Goal: Task Accomplishment & Management: Complete application form

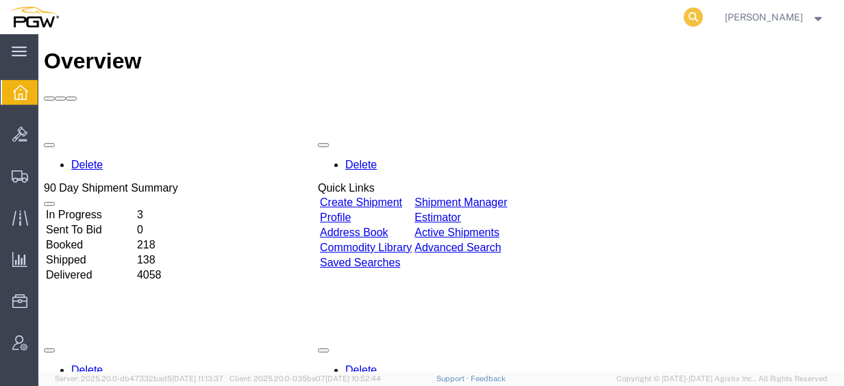
click at [703, 17] on icon at bounding box center [693, 17] width 19 height 19
paste input "57026530"
type input "57026530"
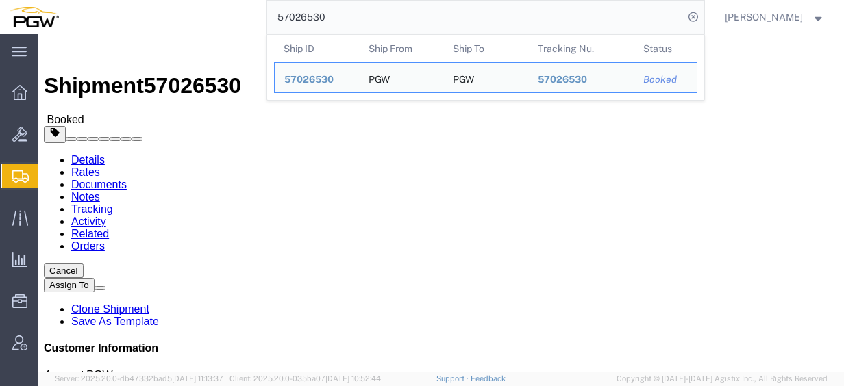
click at [0, 0] on span "Create from Template" at bounding box center [0, 0] width 0 height 0
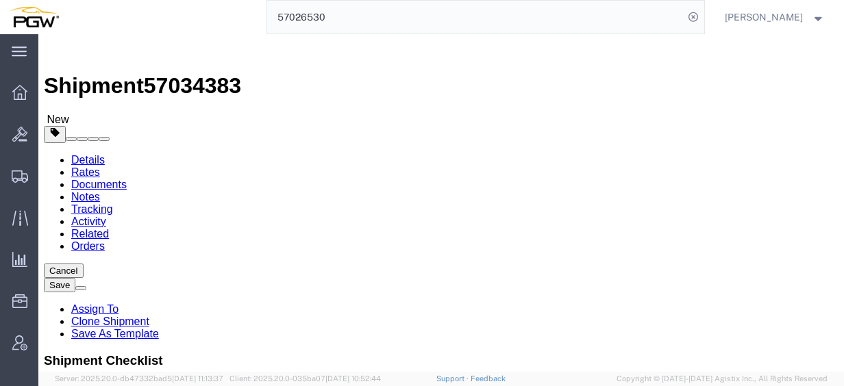
select select "28281"
select select "28253"
type input "426"
select select "28279"
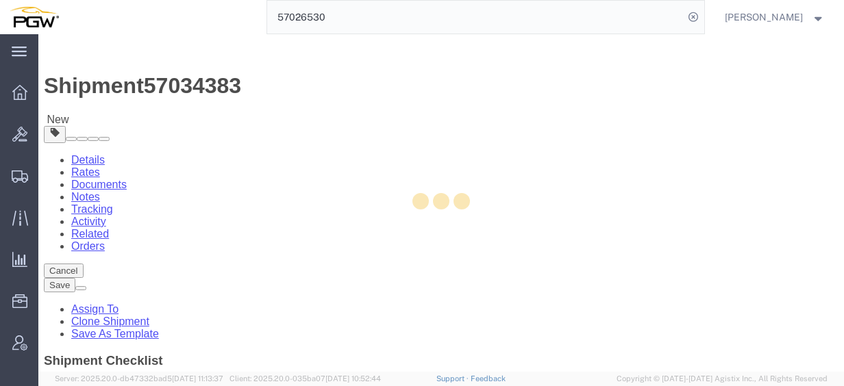
type input "5426"
type input "5426 Branch Manager"
type input "[STREET_ADDRESS][PERSON_NAME]"
type input "Suites D & E"
type input "[GEOGRAPHIC_DATA]"
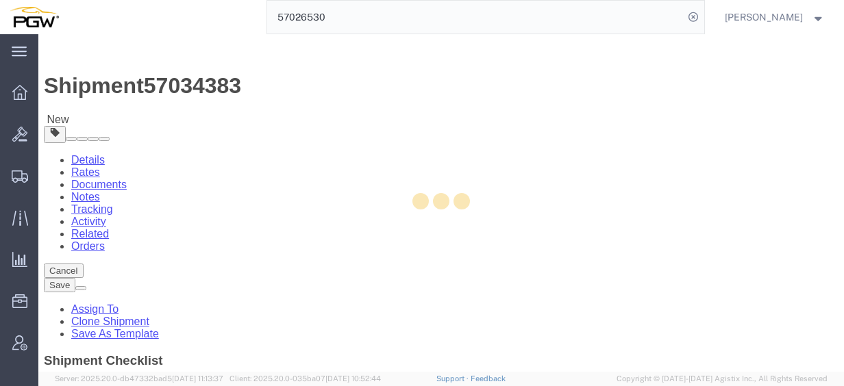
type input "33619"
type input "[PHONE_NUMBER]"
type input "[EMAIL_ADDRESS][DOMAIN_NAME]"
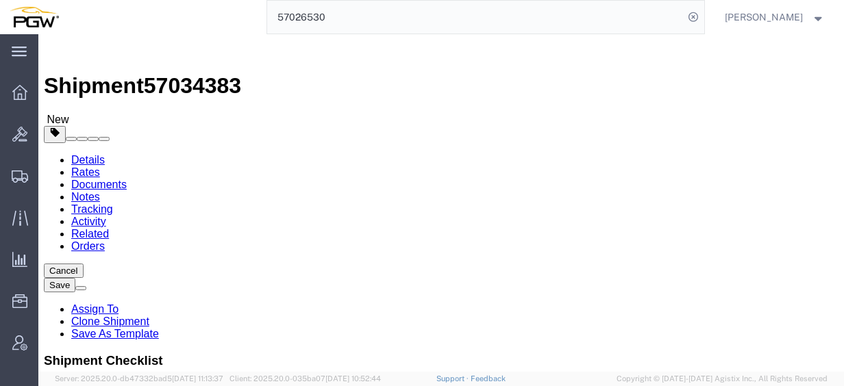
select select "FL"
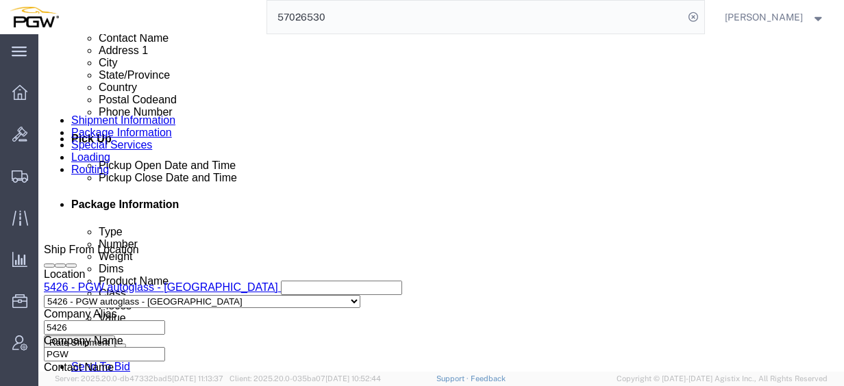
scroll to position [480, 0]
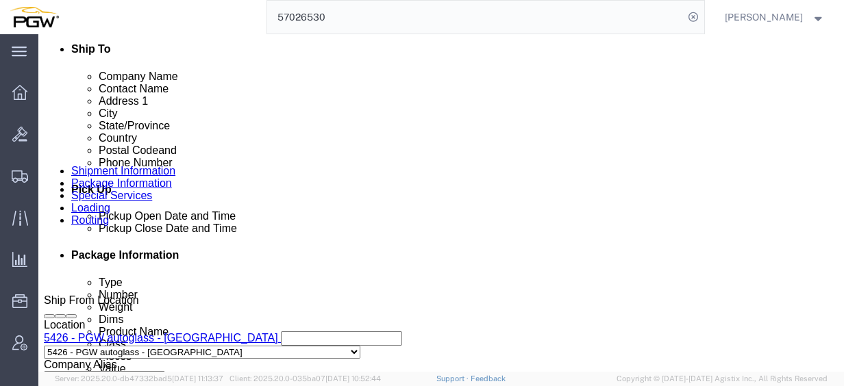
click link "Edit"
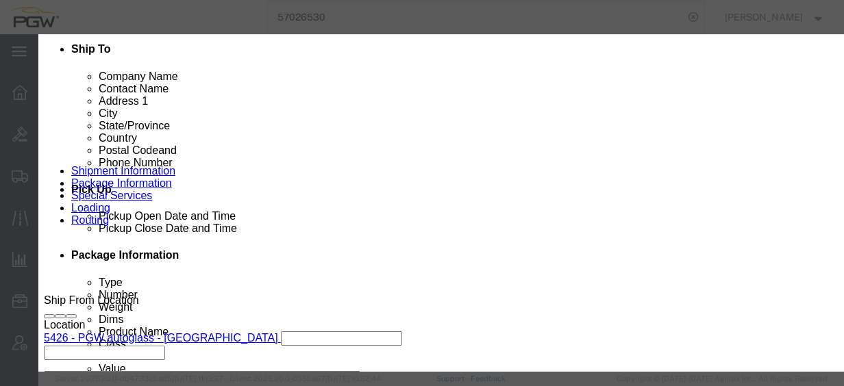
type input "426"
select select "28279"
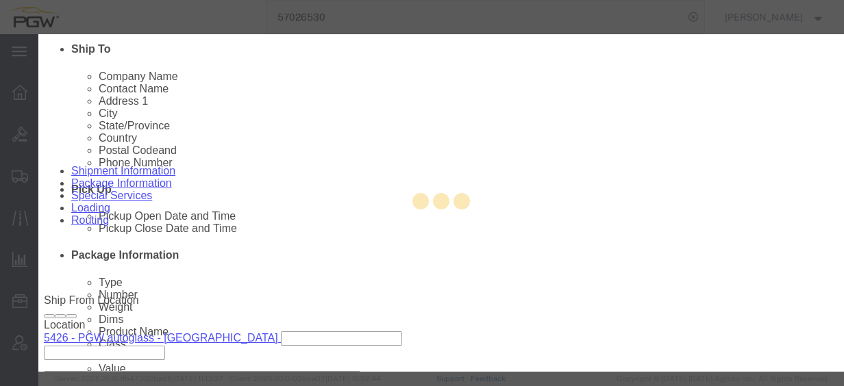
type input "5426"
type input "5426 Branch Manager"
type input "[STREET_ADDRESS][PERSON_NAME]"
type input "Suites D & E"
type input "[GEOGRAPHIC_DATA]"
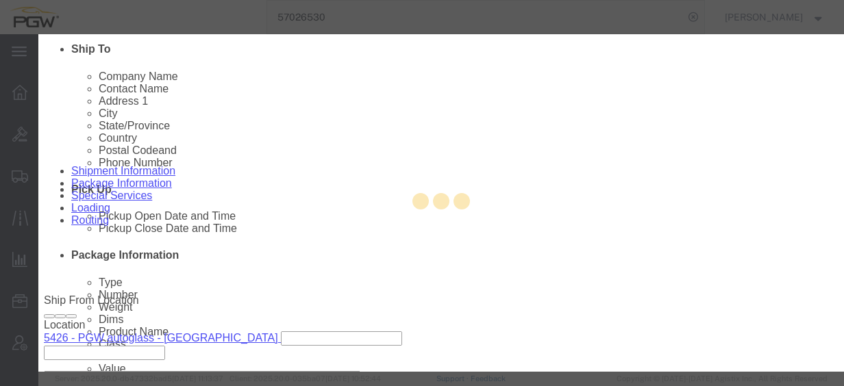
select select "FL"
type input "33619"
type input "[PHONE_NUMBER]"
type input "[EMAIL_ADDRESS][DOMAIN_NAME]"
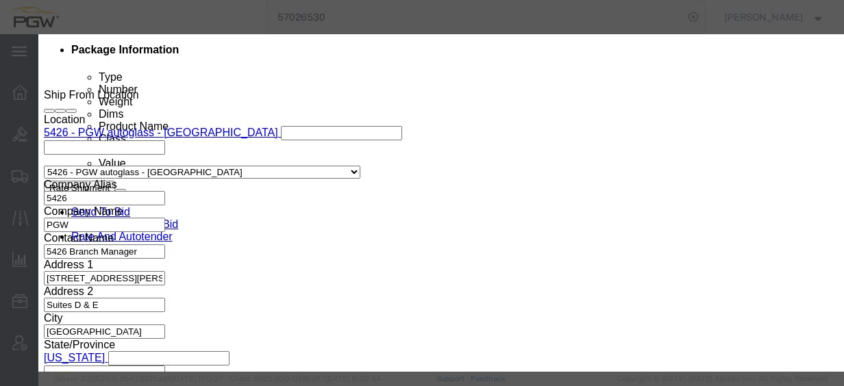
scroll to position [389, 0]
click div "[DATE] 10:00 AM"
click input "10:00 AM"
type input "8:00 AM"
click div "Open Time 8:00 AM [DATE] 10:00 AM - [DATE] 10:00 AM Cancel Apply"
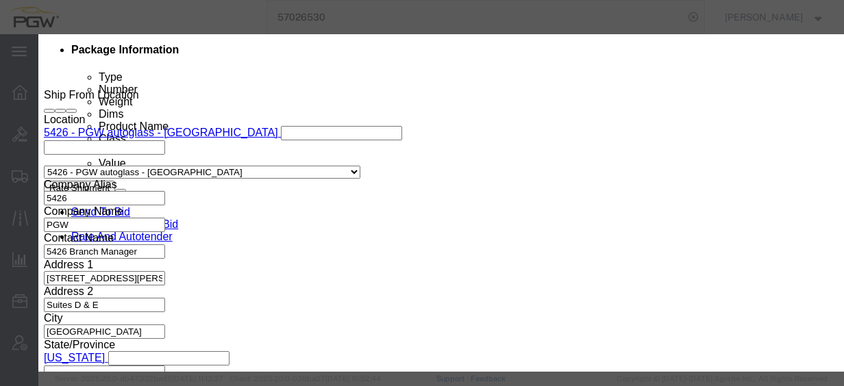
click button "Apply"
click button "Save"
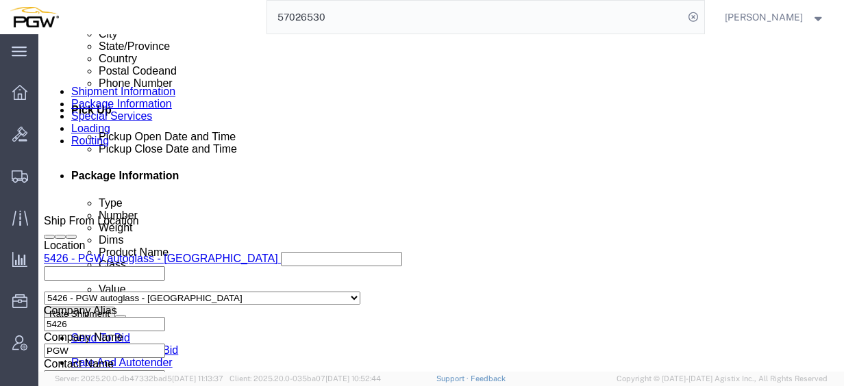
scroll to position [548, 0]
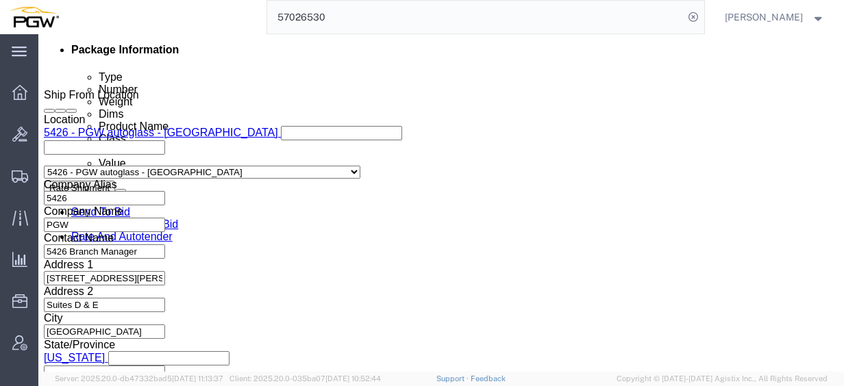
click div "[DATE] 10:00 AM"
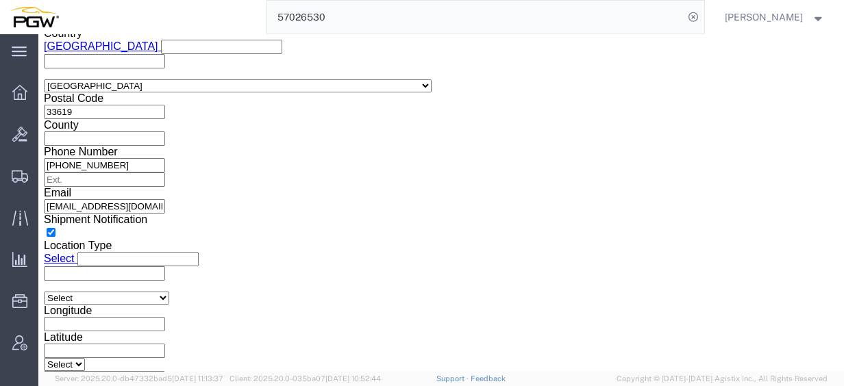
click input "10:00 AM"
type input "8:00 AM"
click button "Apply"
click span "57034383"
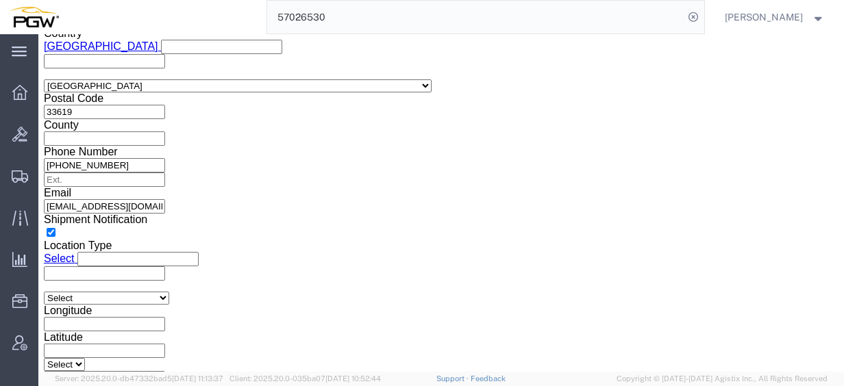
copy span "57034383"
click div "Select Account Type Activity ID Airline Appointment Number ASN Batch Request # …"
drag, startPoint x: 181, startPoint y: 155, endPoint x: 44, endPoint y: 147, distance: 137.3
click div "Select Account Type Activity ID Airline Appointment Number ASN Batch Request # …"
click input "v"
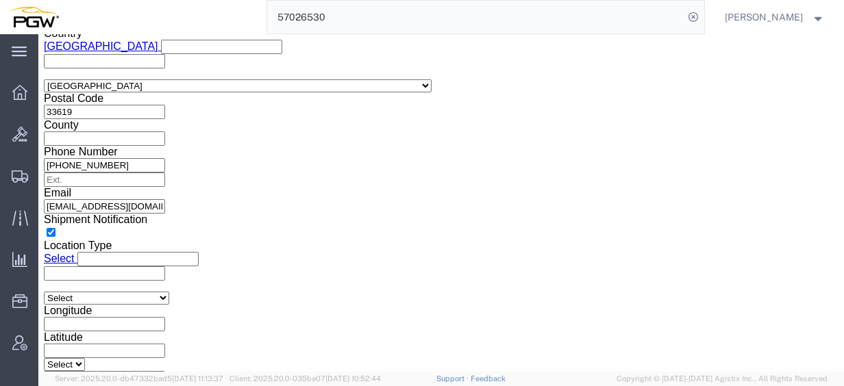
drag, startPoint x: 137, startPoint y: 151, endPoint x: 55, endPoint y: 142, distance: 82.7
click div "Select Account Type Activity ID Airline Appointment Number ASN Batch Request # …"
paste input "57034383"
click input "57034383"
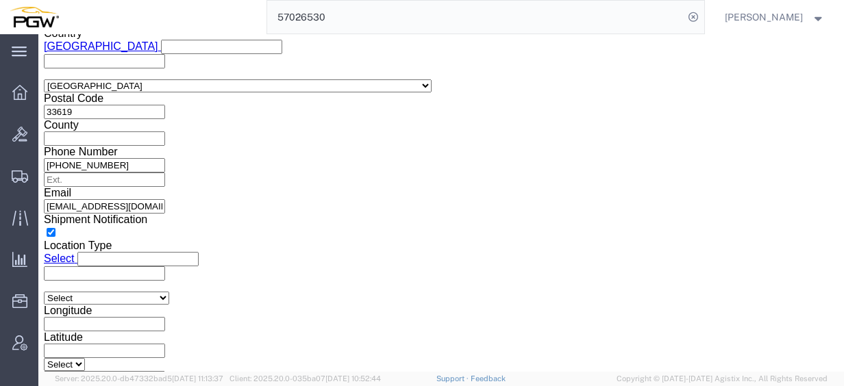
type input "57034383"
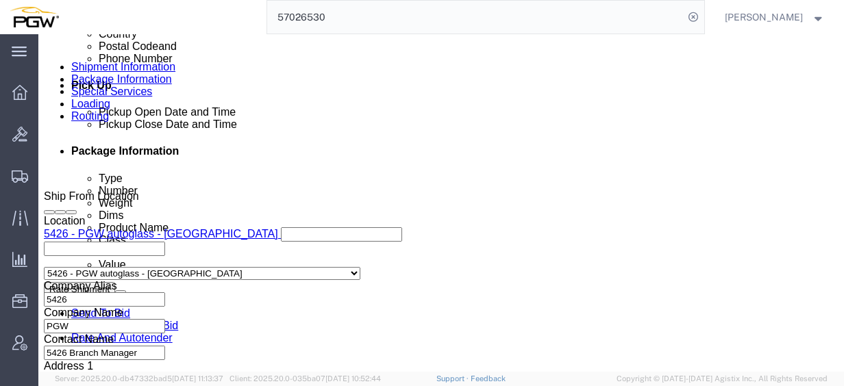
scroll to position [582, 0]
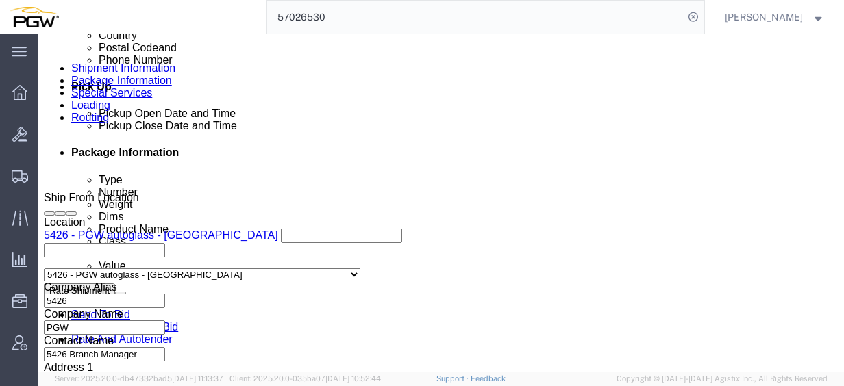
click link "Schedule appointment"
select select
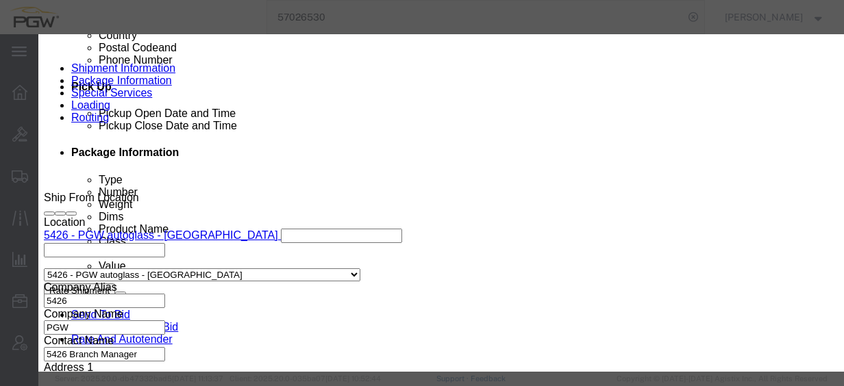
drag, startPoint x: 230, startPoint y: 93, endPoint x: 147, endPoint y: 88, distance: 83.1
click div "Event Title delivery 57034383 Location Dock Select Glass LTL Sundries Outbound …"
click input "57034383"
type input "57034383 - [GEOGRAPHIC_DATA]"
click select "Select Glass LTL Sundries Outbound Racks"
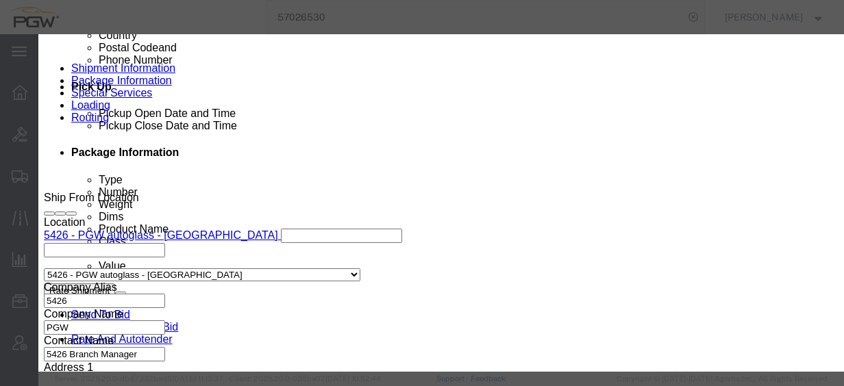
select select "3"
click select "Select Glass LTL Sundries Outbound Racks"
click input "[DATE]"
click td "9"
type input "[DATE]"
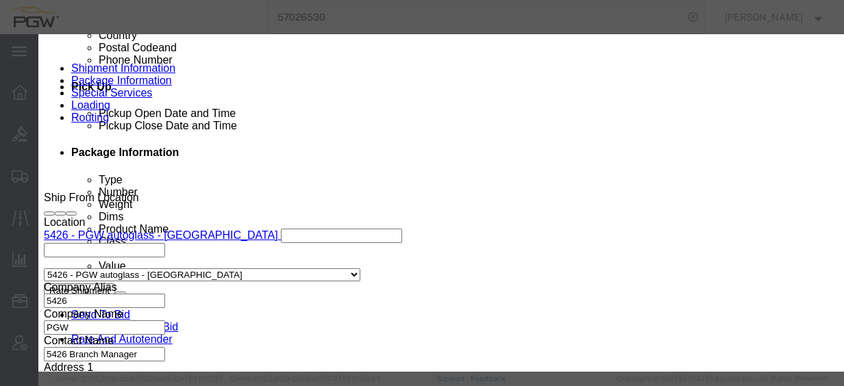
click input "10:00 AM"
type input "8:30 AM"
click select "Select 15 min 30 min 45 min 1 hr 2 hr 3 hr 4 hr"
select select "60"
click select "Select 15 min 30 min 45 min 1 hr 2 hr 3 hr 4 hr"
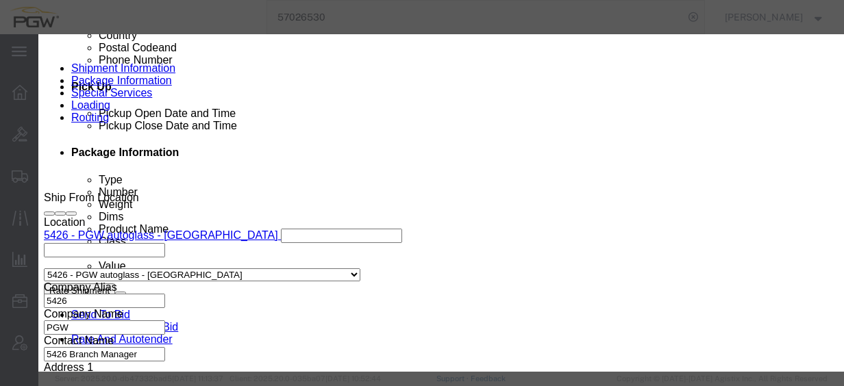
click button "Save"
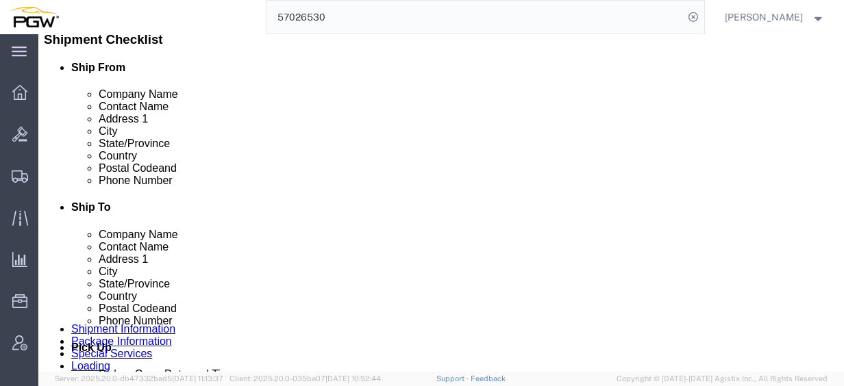
scroll to position [308, 0]
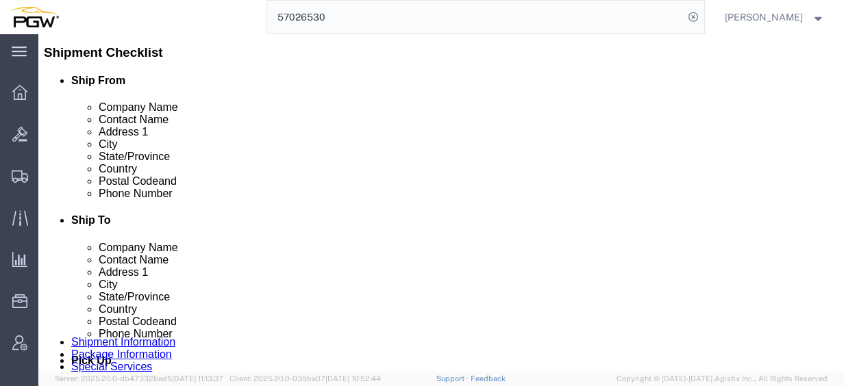
click link "Send To Bid"
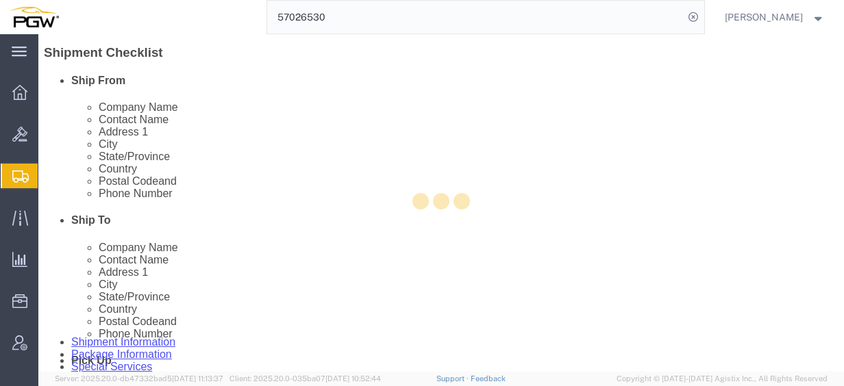
select select "28279"
select select "28253"
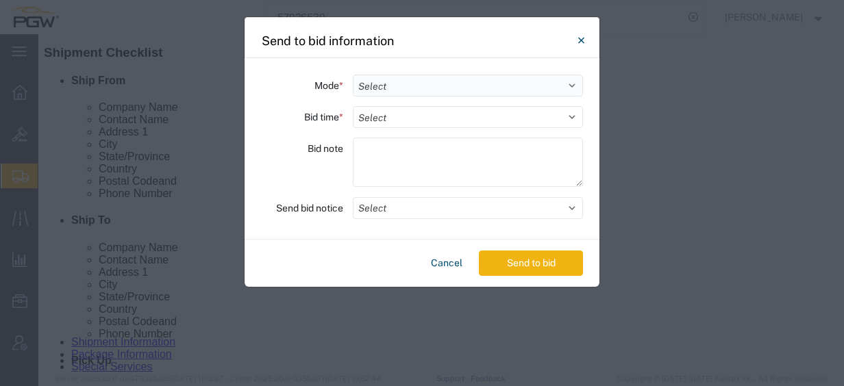
click at [462, 80] on select "Select Small Parcel Truckload Air Rail Less than Truckload Ocean Freight Multi-…" at bounding box center [468, 86] width 230 height 22
select select "TL"
click at [353, 75] on select "Select Small Parcel Truckload Air Rail Less than Truckload Ocean Freight Multi-…" at bounding box center [468, 86] width 230 height 22
click at [410, 115] on select "Select 30 Min (Rush) 1 Hour (Rush) 2 Hours (Rush) 4 Hours (Rush) 8 Hours (Rush)…" at bounding box center [468, 117] width 230 height 22
select select "24"
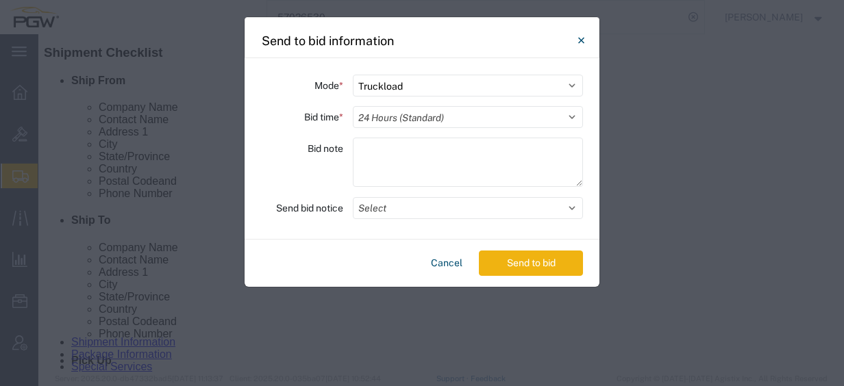
click at [353, 106] on select "Select 30 Min (Rush) 1 Hour (Rush) 2 Hours (Rush) 4 Hours (Rush) 8 Hours (Rush)…" at bounding box center [468, 117] width 230 height 22
click at [503, 262] on button "Send to bid" at bounding box center [531, 263] width 104 height 25
